Goal: Contribute content: Add original content to the website for others to see

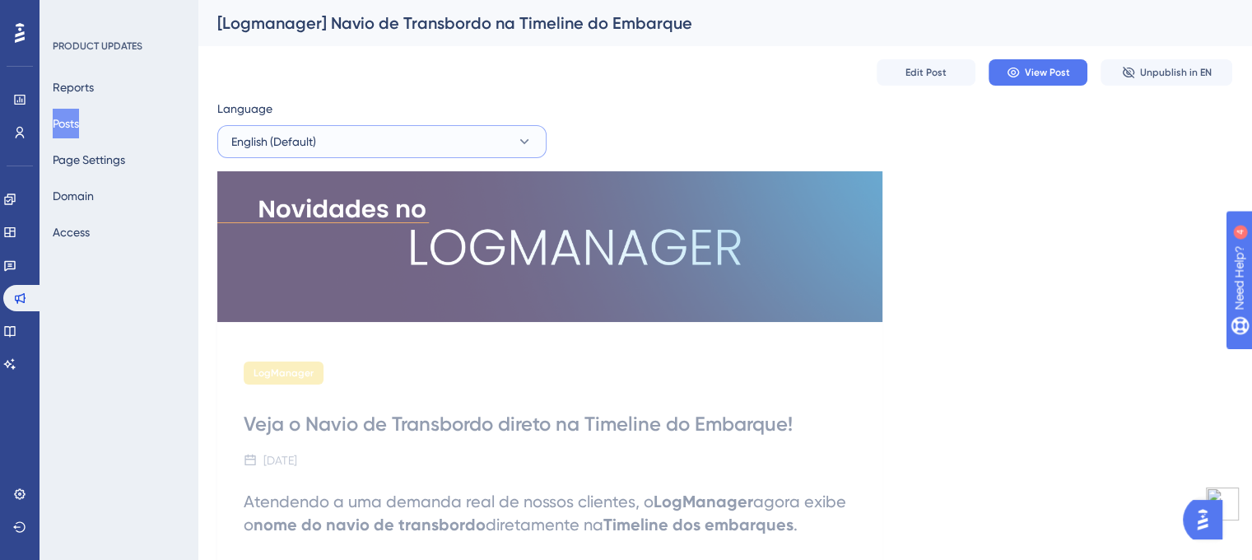
click at [309, 150] on span "English (Default)" at bounding box center [273, 142] width 85 height 20
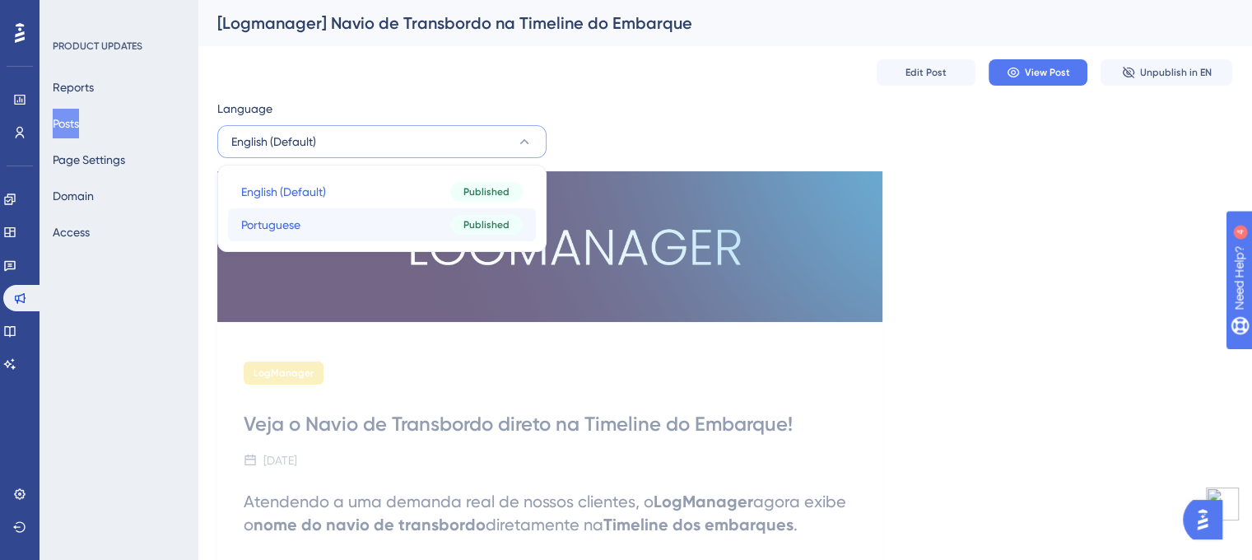
click at [313, 221] on button "Portuguese Portuguese Published" at bounding box center [382, 224] width 308 height 33
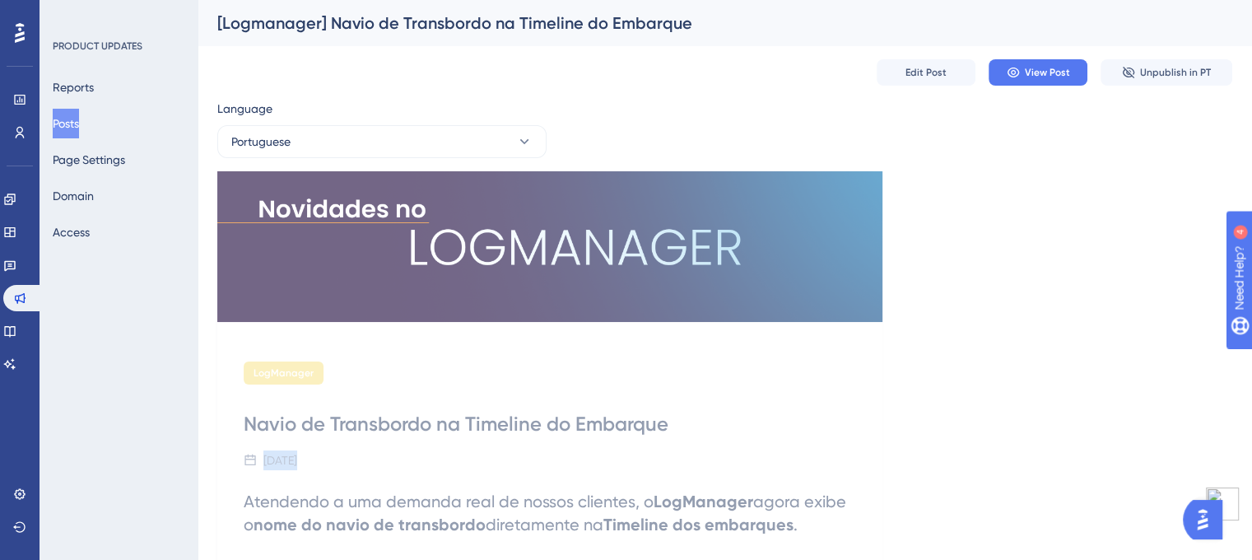
click at [352, 418] on div "Navio de Transbordo na Timeline do Embarque" at bounding box center [550, 424] width 612 height 26
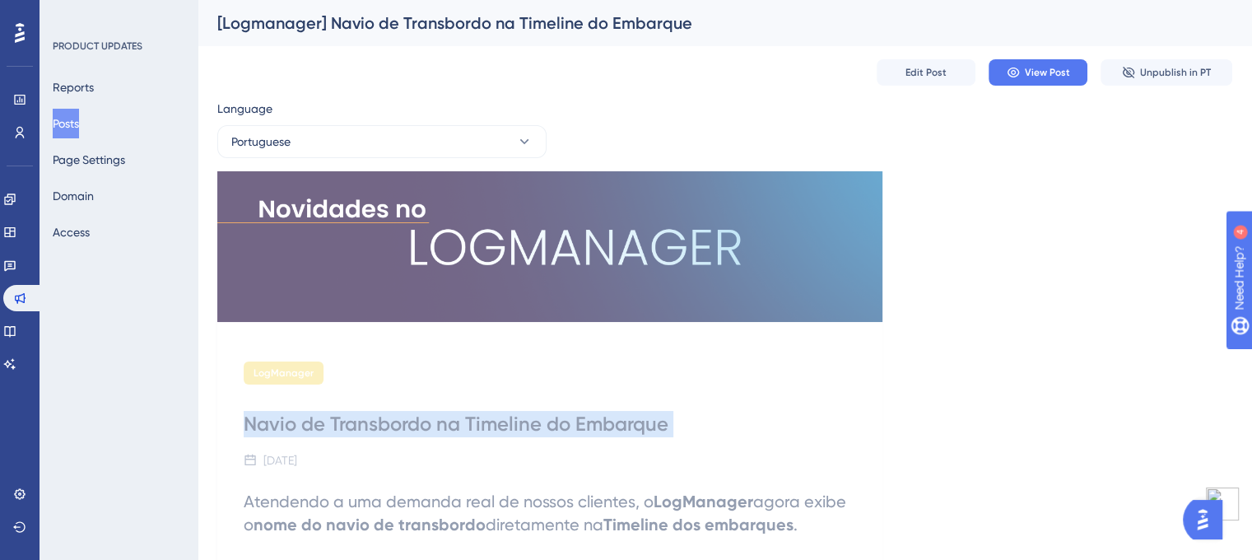
click at [352, 418] on div "Navio de Transbordo na Timeline do Embarque" at bounding box center [550, 424] width 612 height 26
click at [77, 123] on button "Posts" at bounding box center [66, 124] width 26 height 30
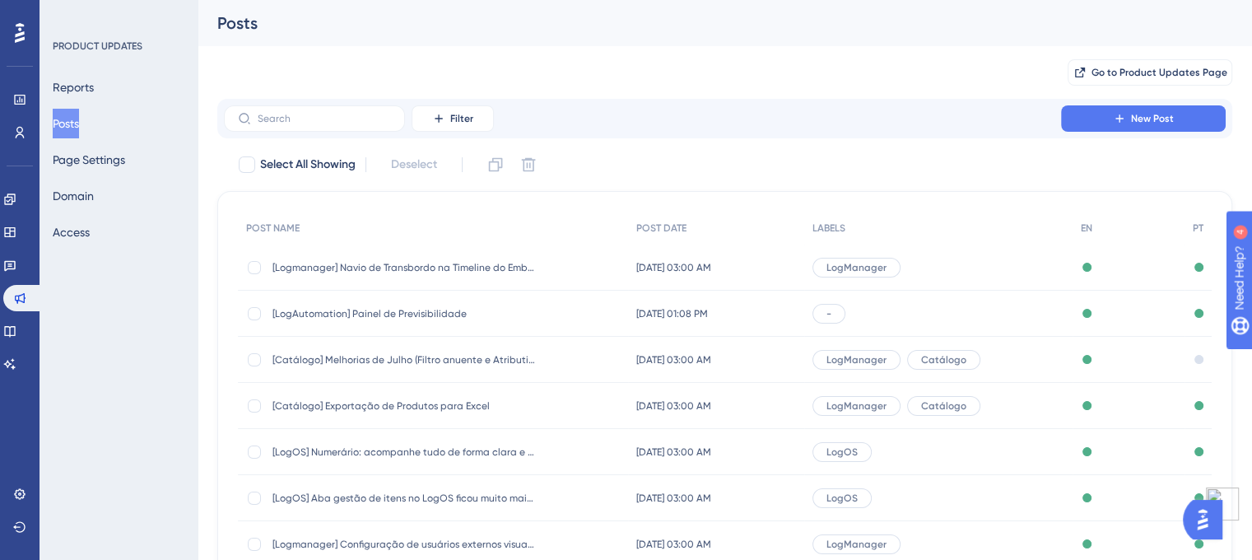
click at [79, 131] on button "Posts" at bounding box center [66, 124] width 26 height 30
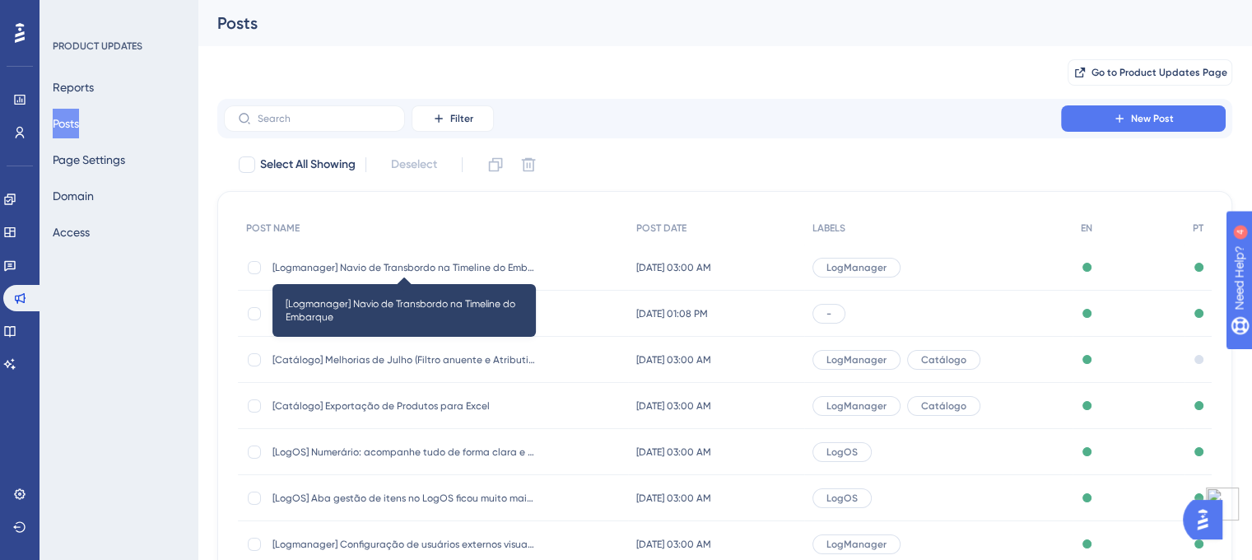
click at [369, 269] on span "[Logmanager] Navio de Transbordo na Timeline do Embarque" at bounding box center [403, 267] width 263 height 13
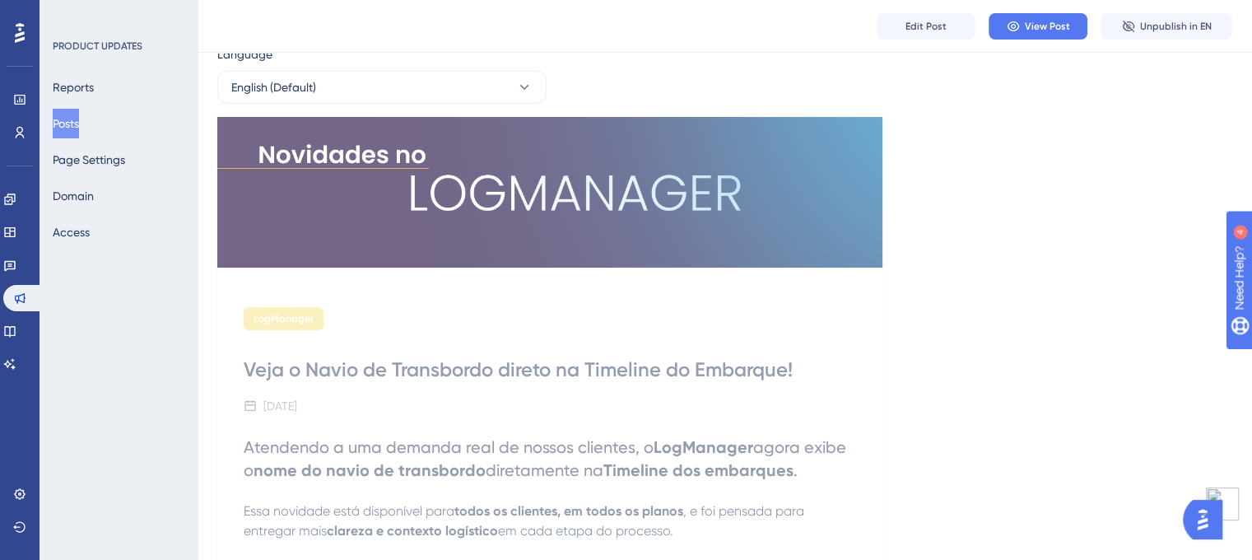
scroll to position [59, 0]
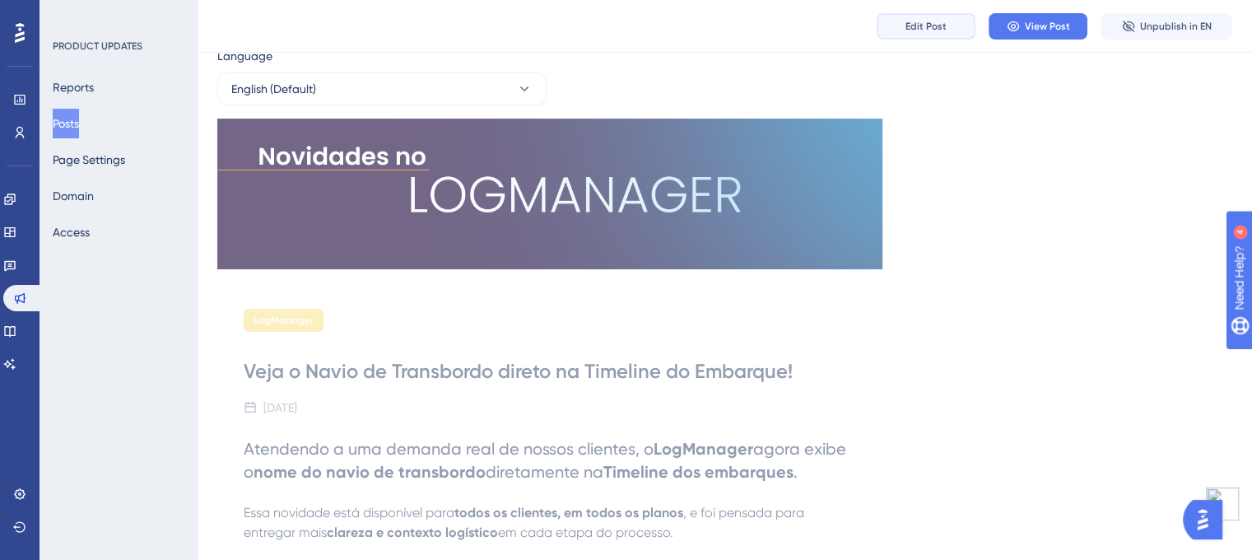
click at [902, 32] on button "Edit Post" at bounding box center [925, 26] width 99 height 26
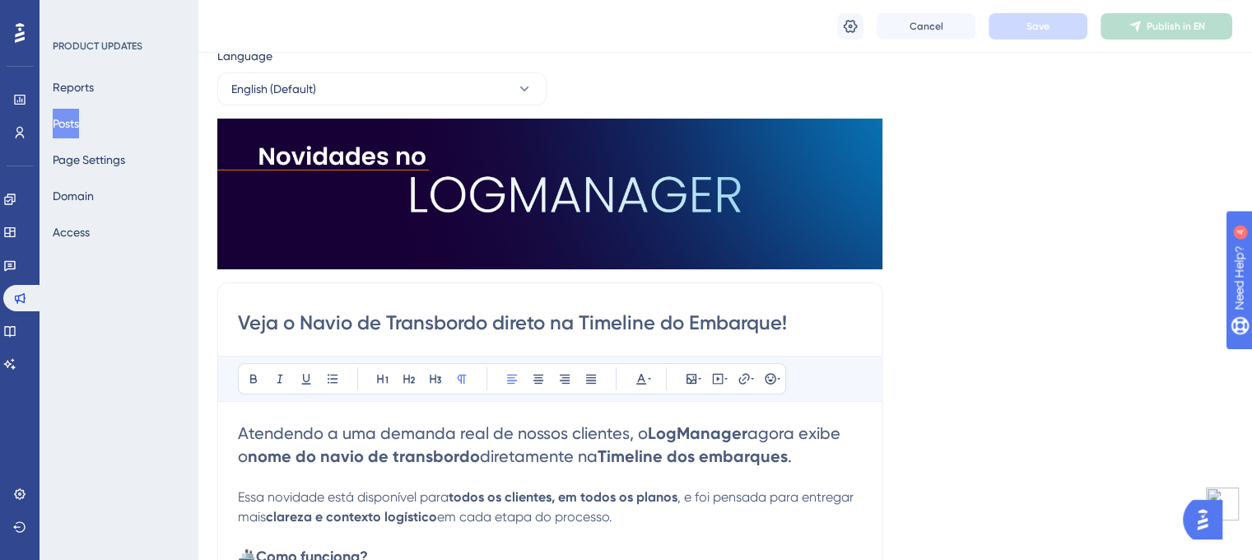
scroll to position [270, 0]
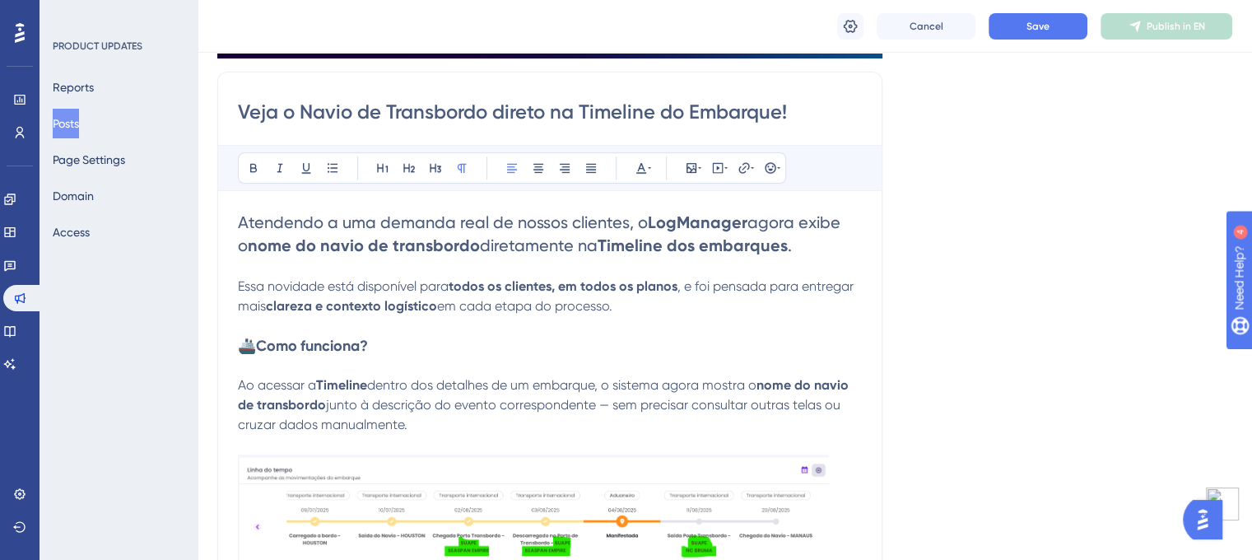
click at [592, 120] on input "Veja o Navio de Transbordo direto na Timeline do Embarque!" at bounding box center [550, 112] width 624 height 26
paste input "veja o Navio de Transbordo direto na Timeline do Embarque!"
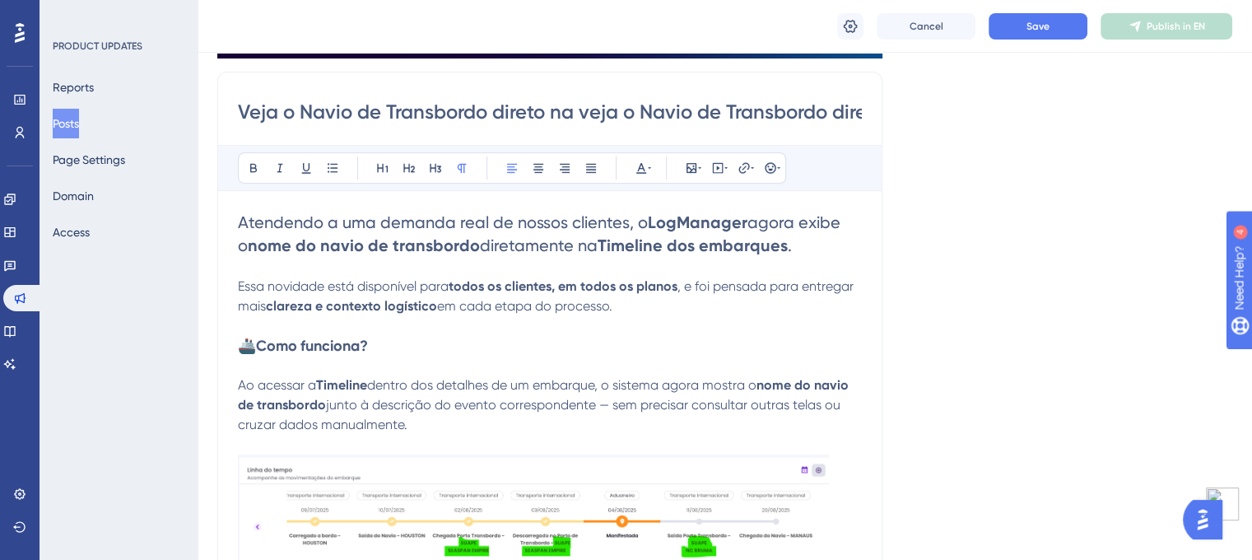
scroll to position [0, 270]
type input "Veja o Navio de Transbordo direto na Timeline do Embarque!"
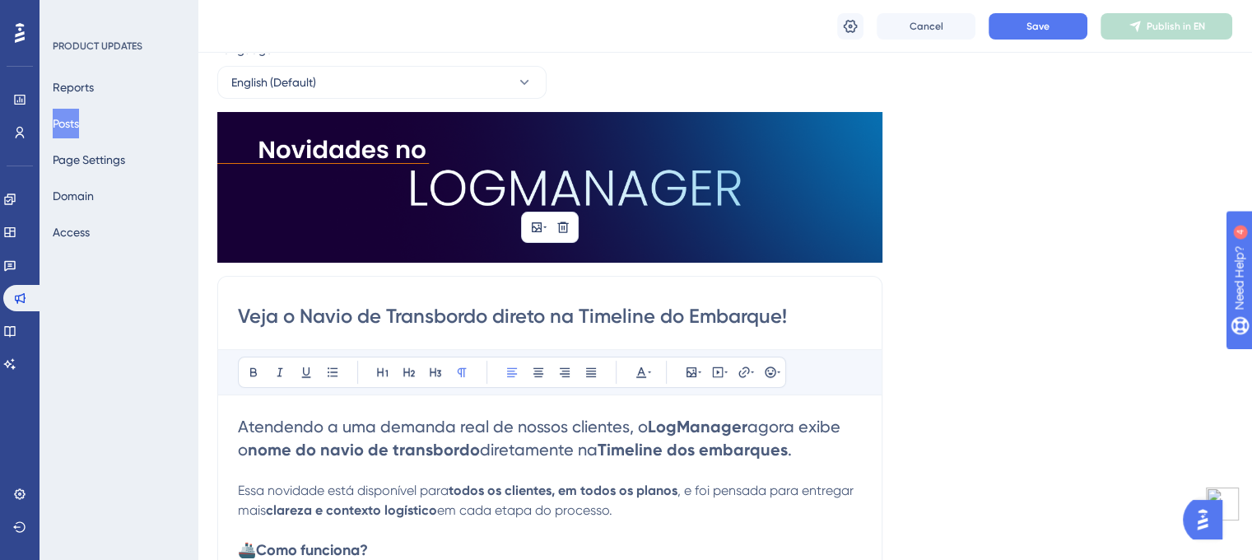
scroll to position [0, 0]
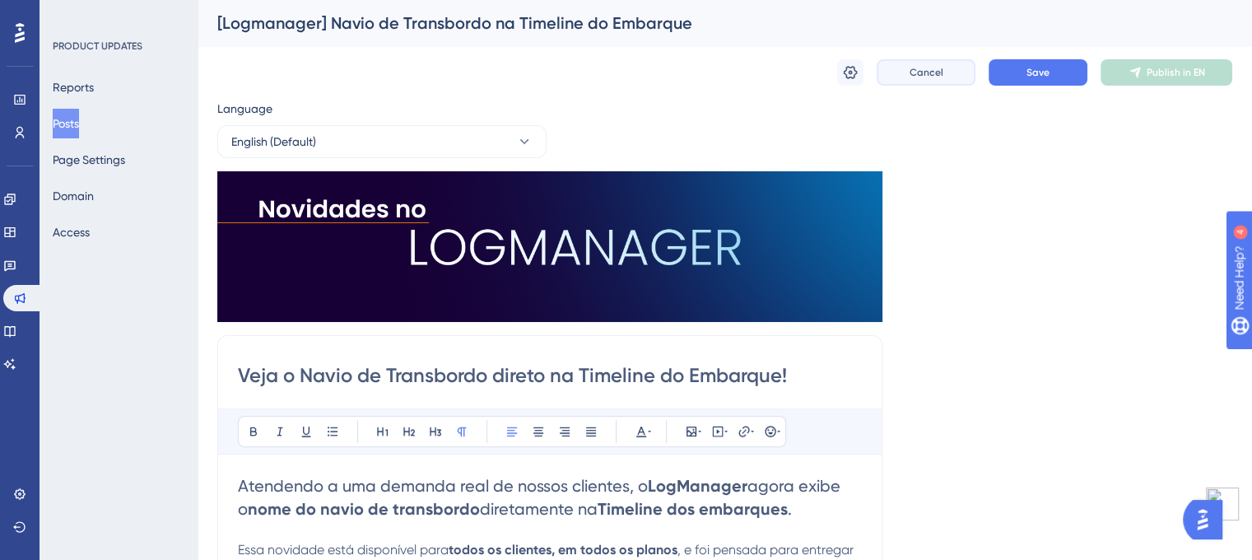
click at [947, 65] on button "Cancel" at bounding box center [925, 72] width 99 height 26
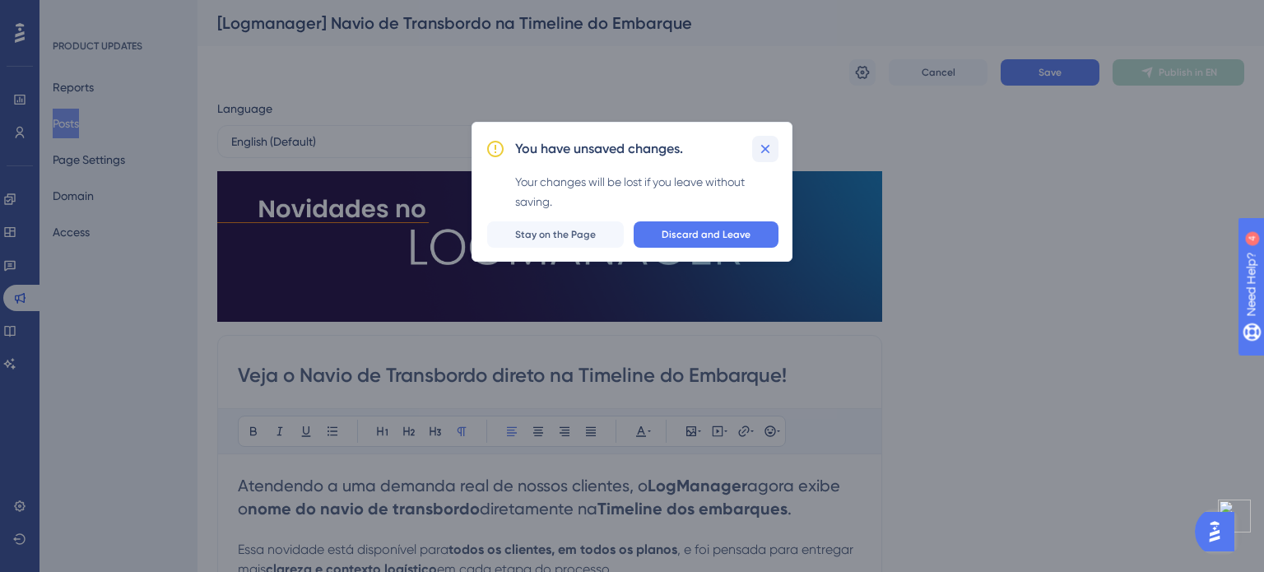
click at [761, 147] on icon at bounding box center [765, 149] width 16 height 16
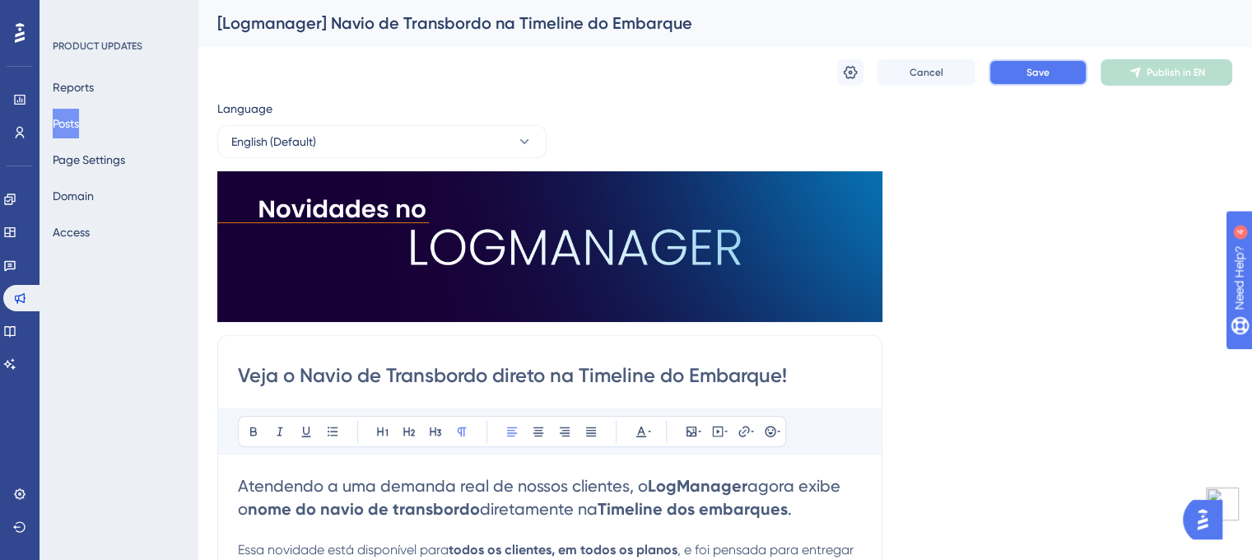
click at [1039, 75] on span "Save" at bounding box center [1037, 72] width 23 height 13
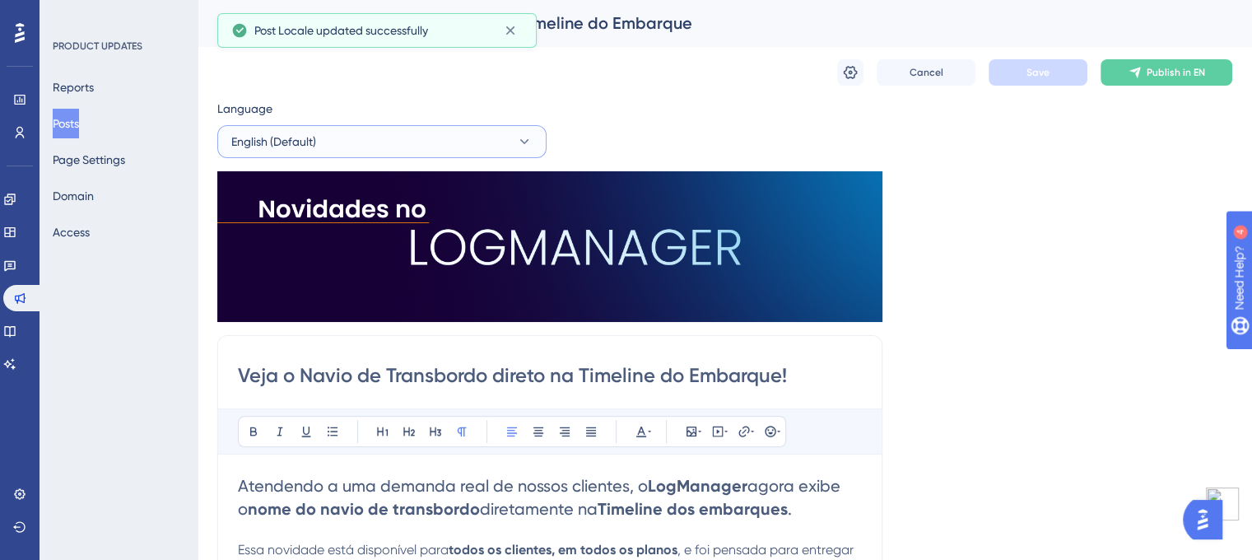
click at [504, 144] on button "English (Default)" at bounding box center [381, 141] width 329 height 33
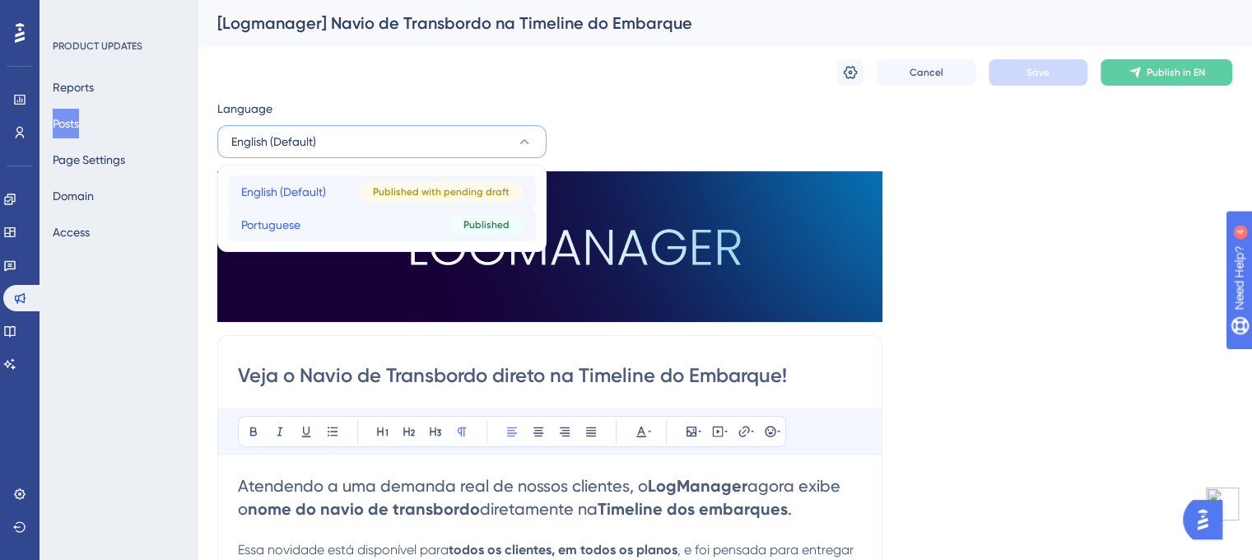
drag, startPoint x: 307, startPoint y: 221, endPoint x: 318, endPoint y: 195, distance: 28.0
click at [318, 195] on div "English (Default) English (Default) Published with pending draft Portuguese Por…" at bounding box center [382, 208] width 308 height 66
click at [318, 195] on span "English (Default)" at bounding box center [283, 192] width 85 height 20
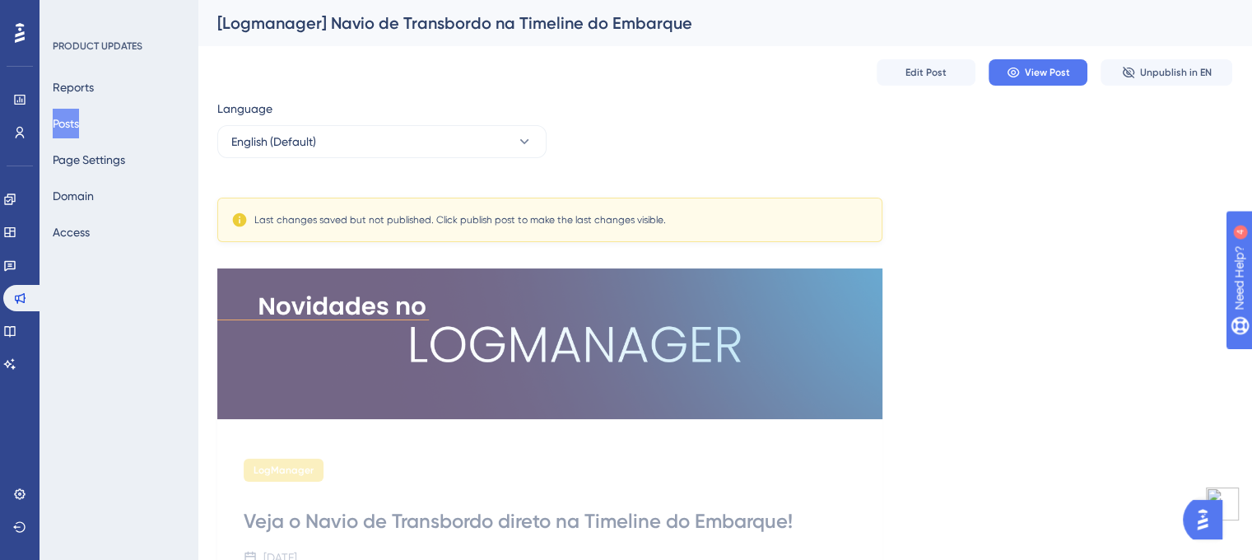
click at [471, 150] on button "English (Default)" at bounding box center [381, 141] width 329 height 33
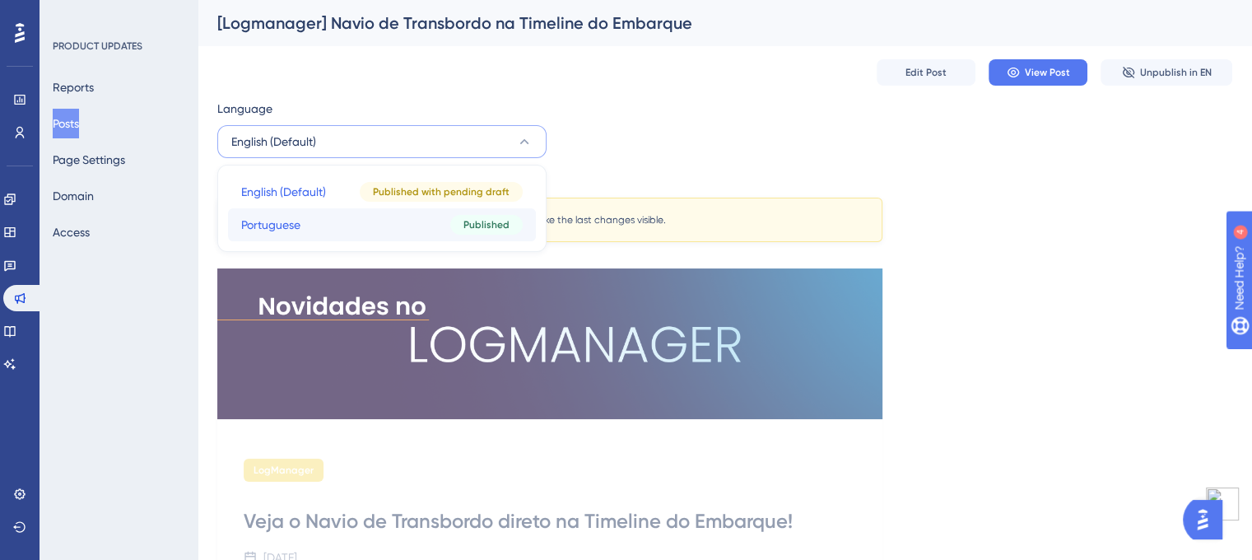
click at [339, 223] on button "Portuguese Portuguese Published" at bounding box center [382, 224] width 308 height 33
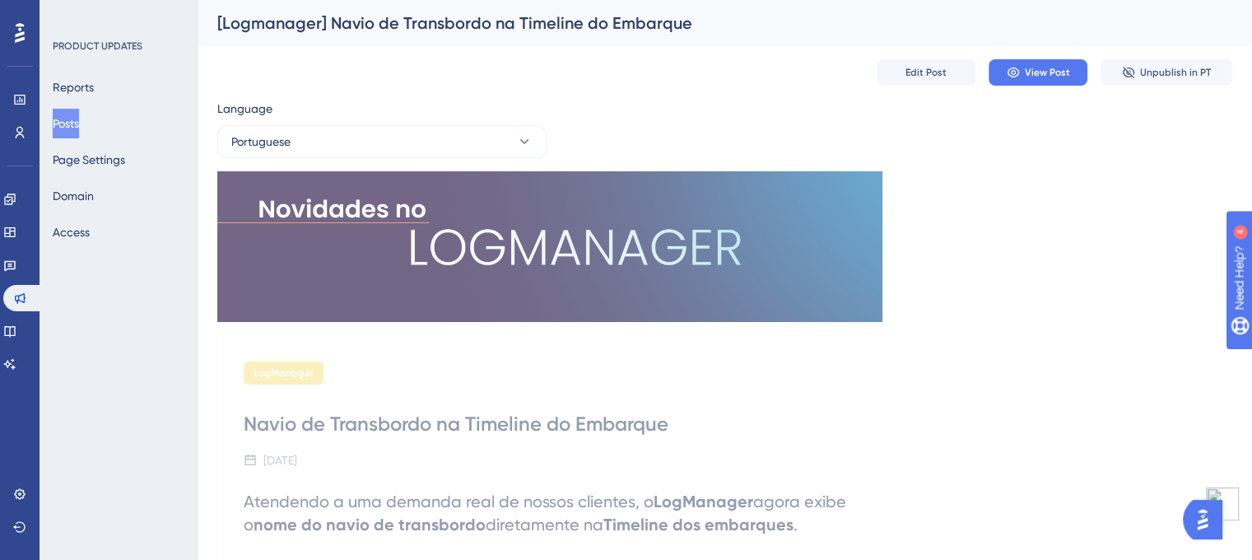
scroll to position [104, 0]
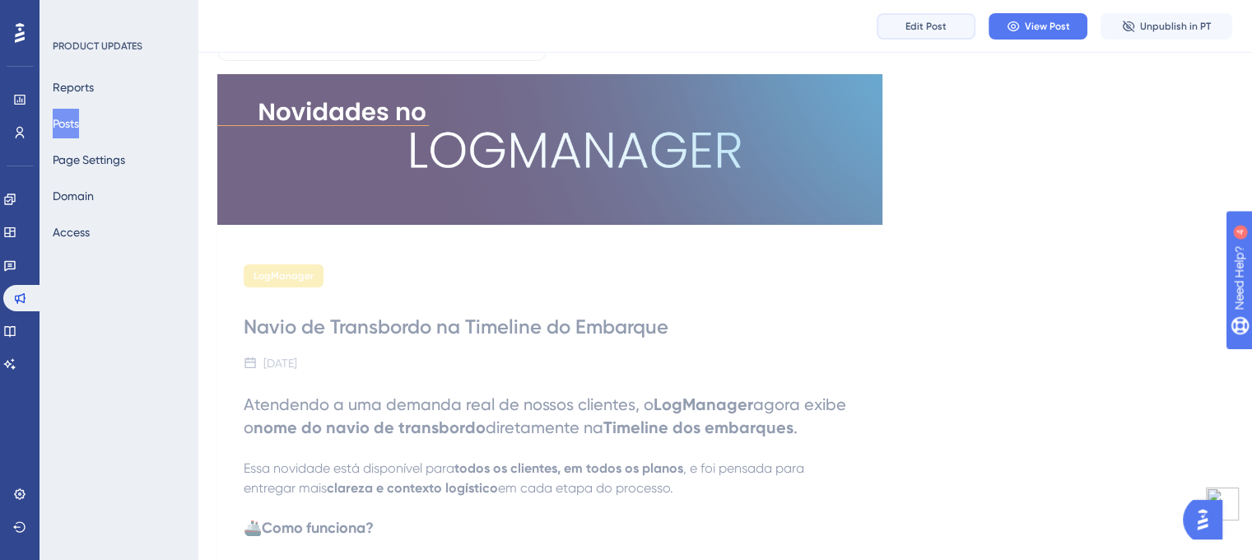
click at [904, 31] on button "Edit Post" at bounding box center [925, 26] width 99 height 26
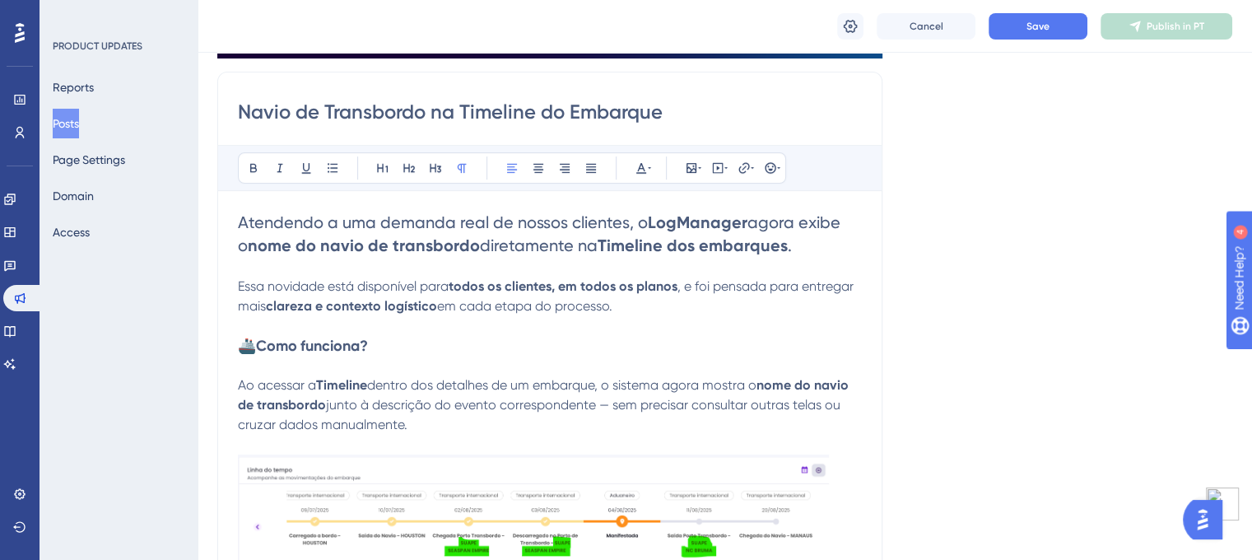
click at [404, 128] on div "Navio de Transbordo na Timeline do Embarque Bold Italic Underline Bullet Point …" at bounding box center [549, 391] width 665 height 639
click at [386, 106] on input "Navio de Transbordo na Timeline do Embarque" at bounding box center [550, 112] width 624 height 26
paste input "veja o Navio de Transbordo direto na Timeline do Embarque!"
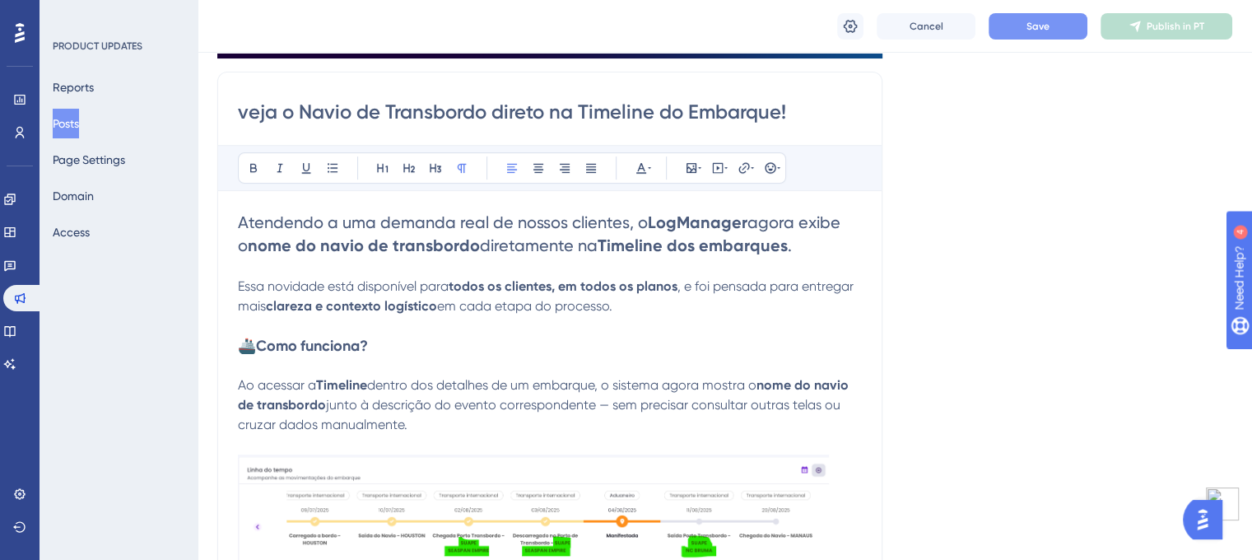
type input "veja o Navio de Transbordo direto na Timeline do Embarque!"
click at [1037, 28] on span "Save" at bounding box center [1037, 26] width 23 height 13
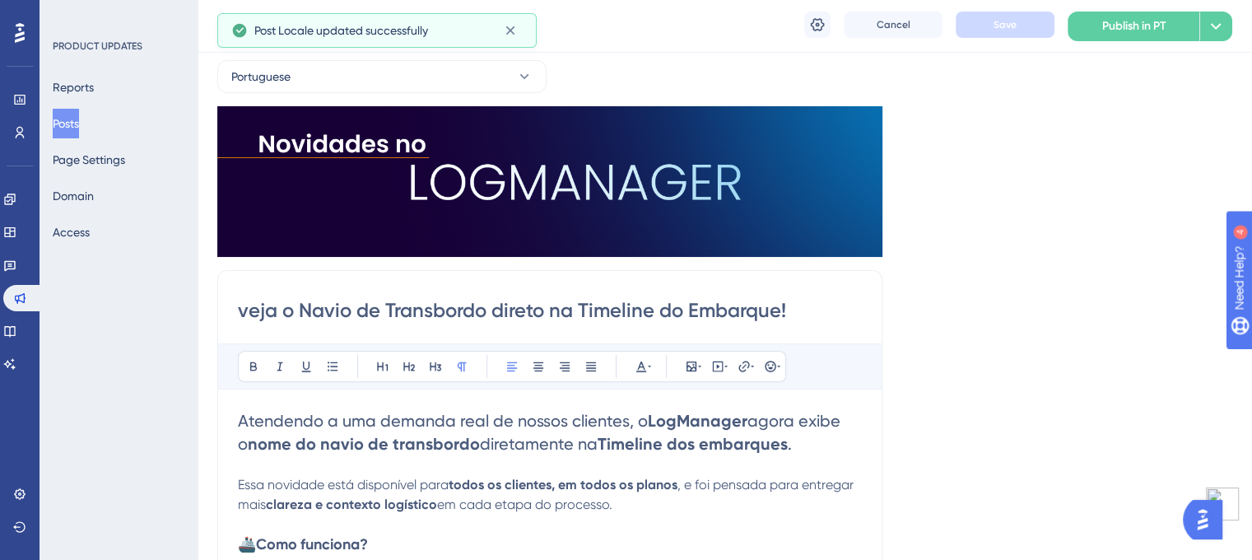
scroll to position [58, 0]
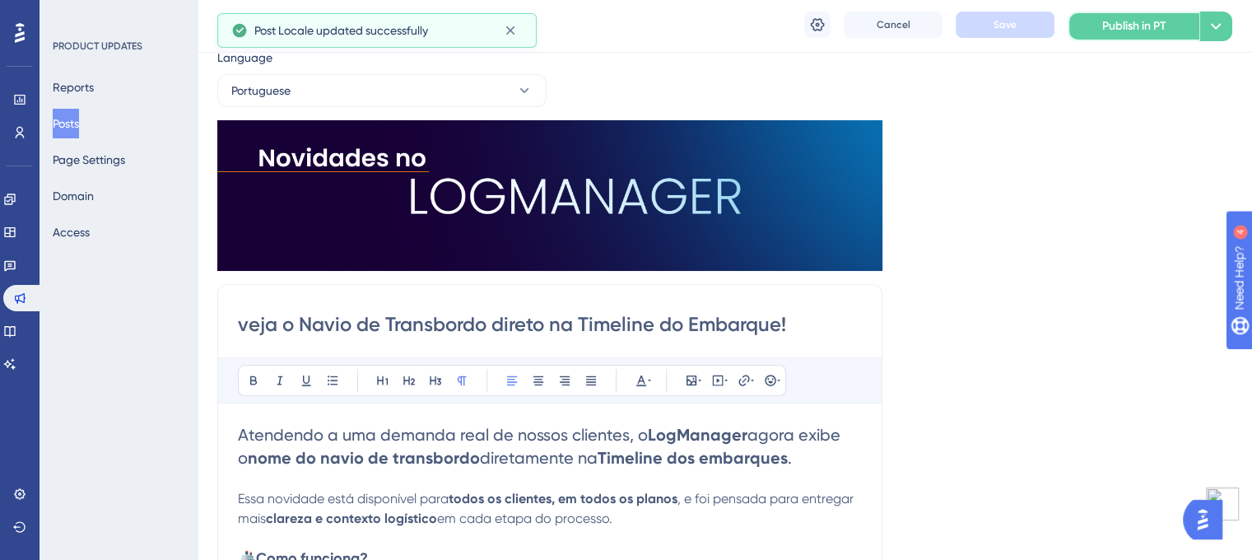
click at [1099, 26] on button "Publish in PT" at bounding box center [1133, 27] width 132 height 30
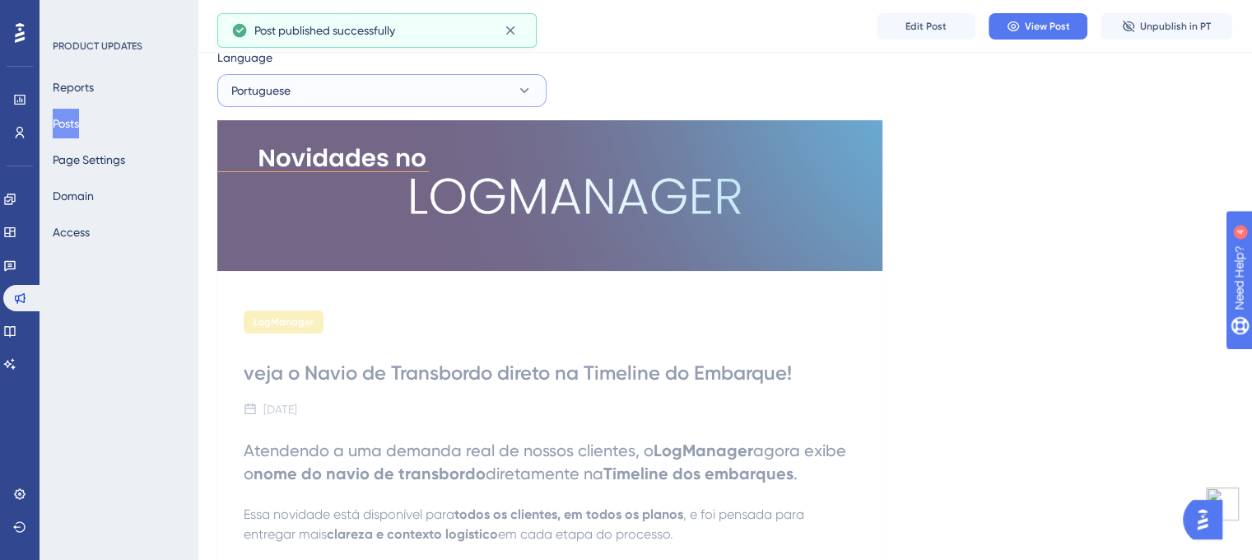
click at [368, 85] on button "Portuguese" at bounding box center [381, 90] width 329 height 33
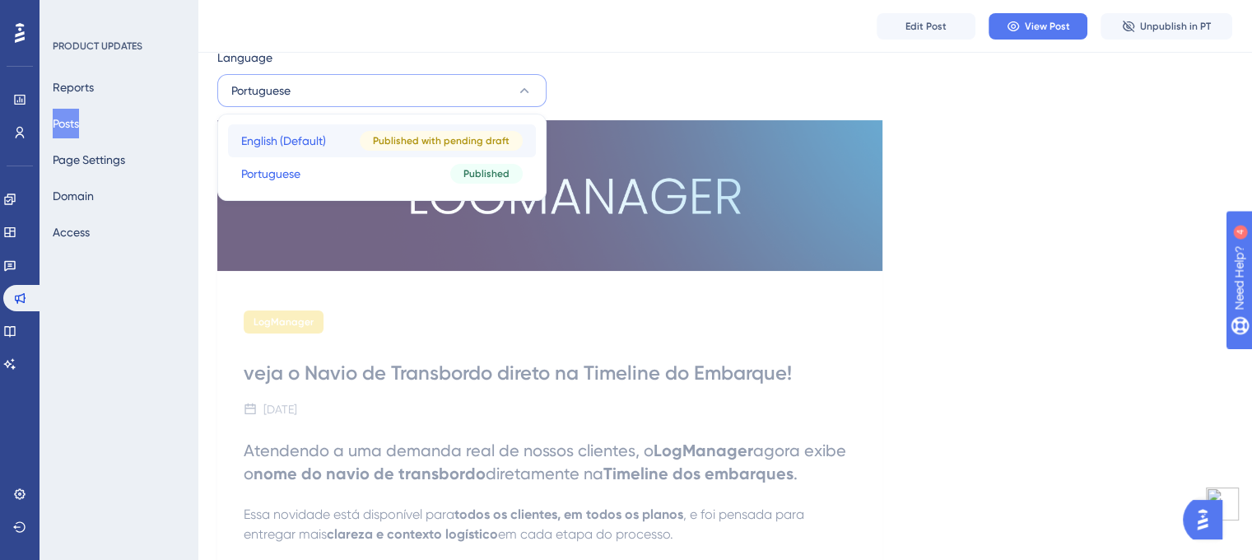
click at [303, 142] on span "English (Default)" at bounding box center [283, 141] width 85 height 20
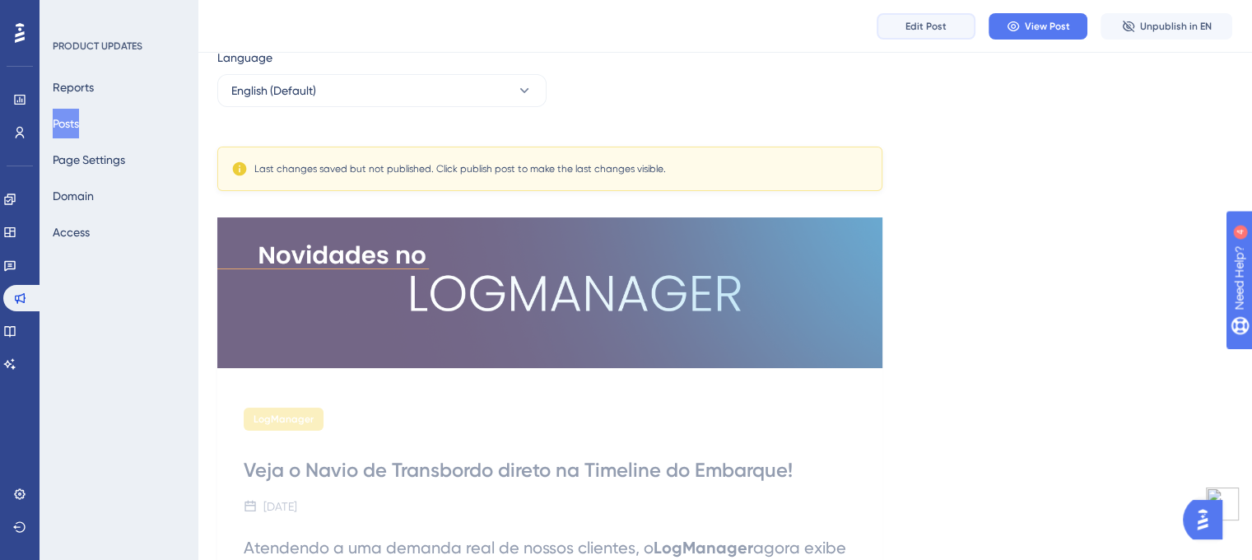
click at [922, 21] on span "Edit Post" at bounding box center [925, 26] width 41 height 13
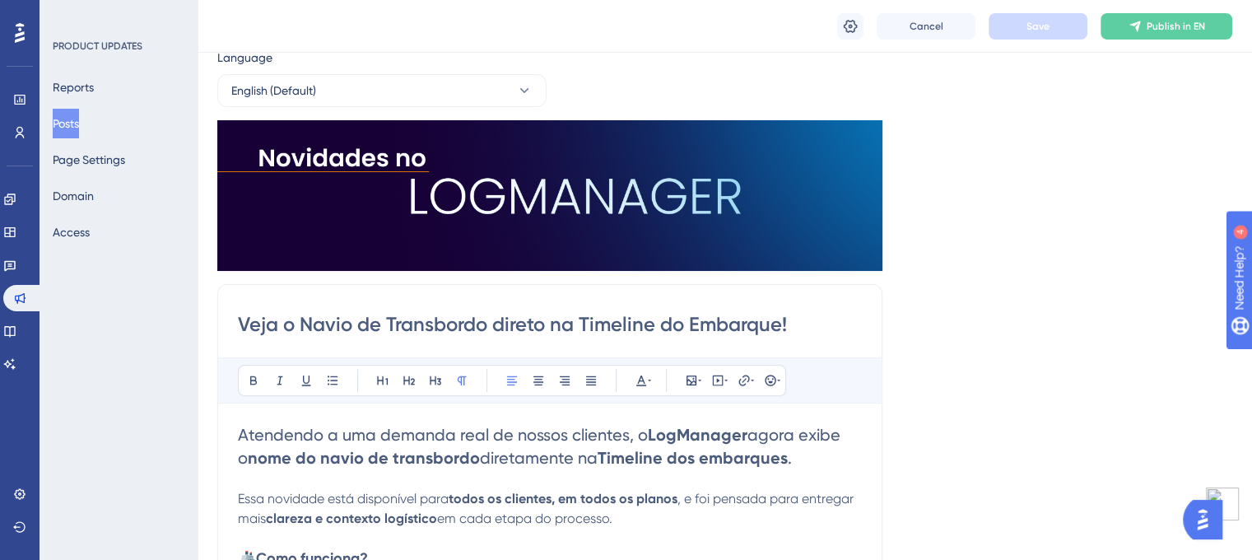
scroll to position [270, 0]
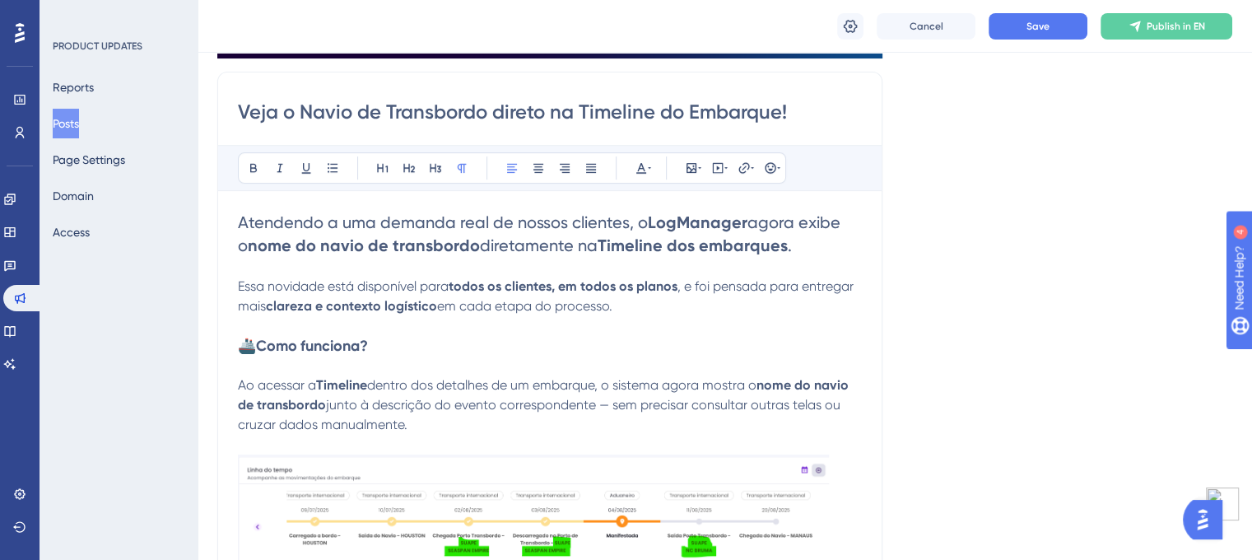
click at [526, 100] on input "Veja o Navio de Transbordo direto na Timeline do Embarque!" at bounding box center [550, 112] width 624 height 26
paste input "v"
click at [1011, 20] on button "Save" at bounding box center [1037, 26] width 99 height 26
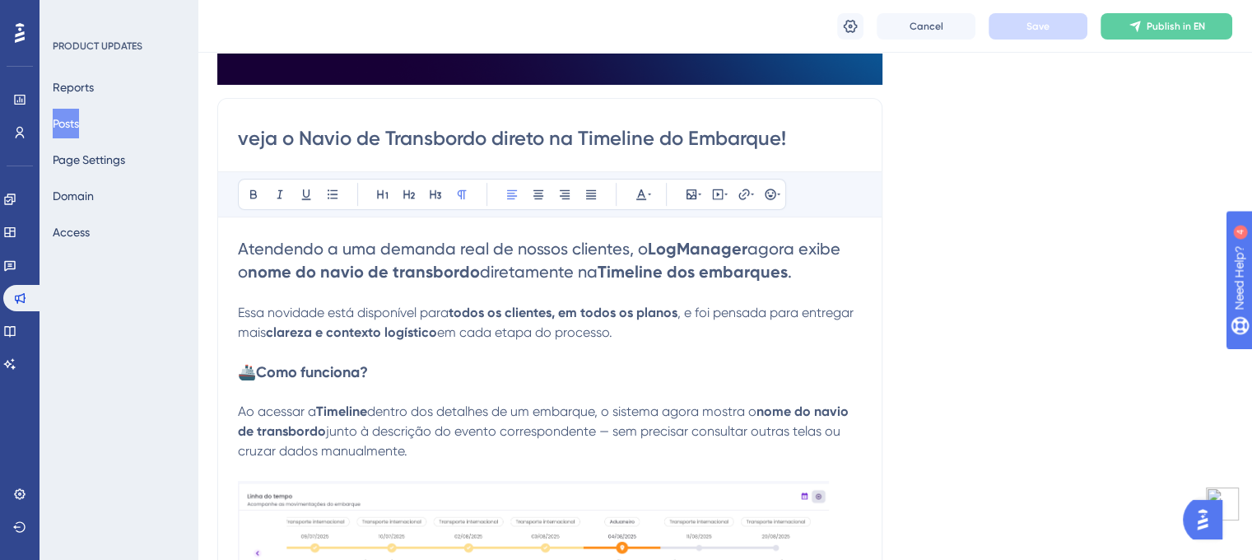
scroll to position [224, 0]
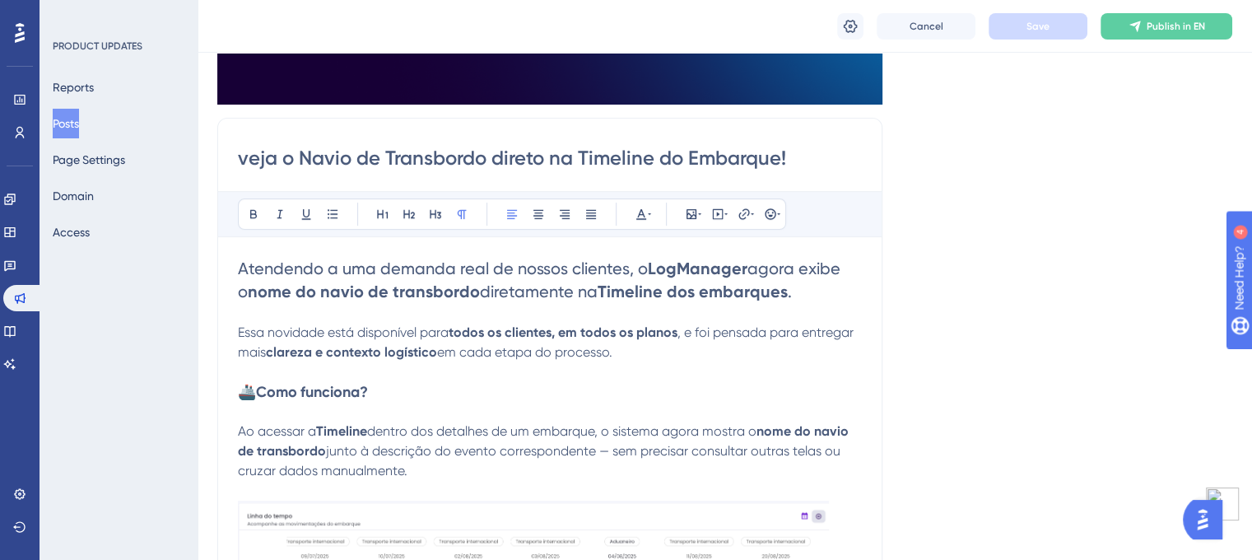
click at [241, 160] on input "veja o Navio de Transbordo direto na Timeline do Embarque!" at bounding box center [550, 158] width 624 height 26
type input "Veja o Navio de Transbordo direto na Timeline do Embarque!"
click at [1038, 26] on span "Save" at bounding box center [1037, 26] width 23 height 13
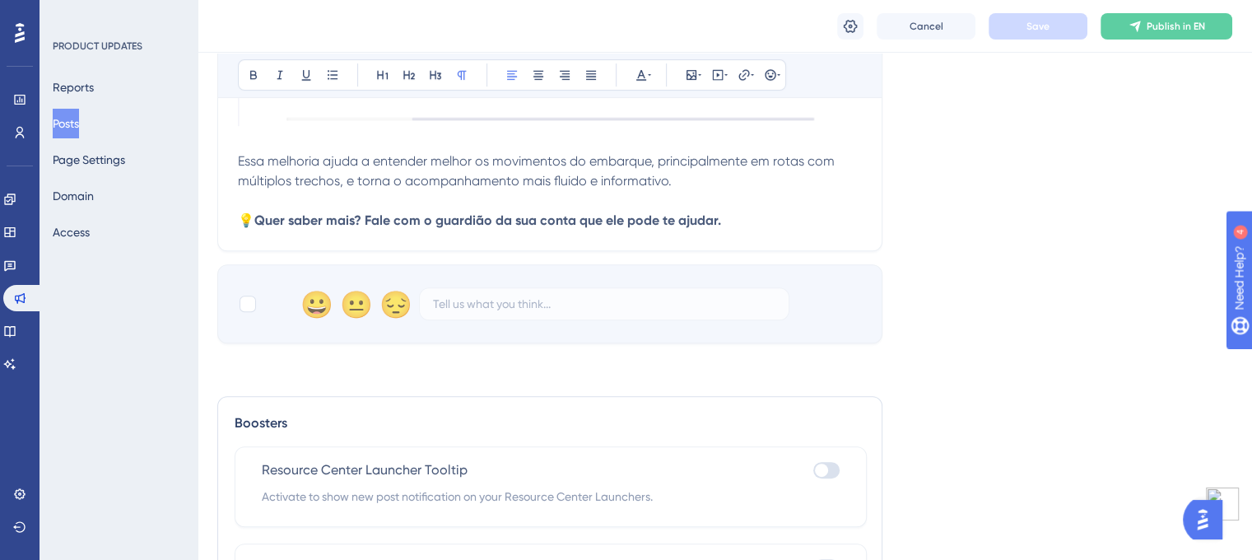
scroll to position [728, 0]
